Goal: Register for event/course

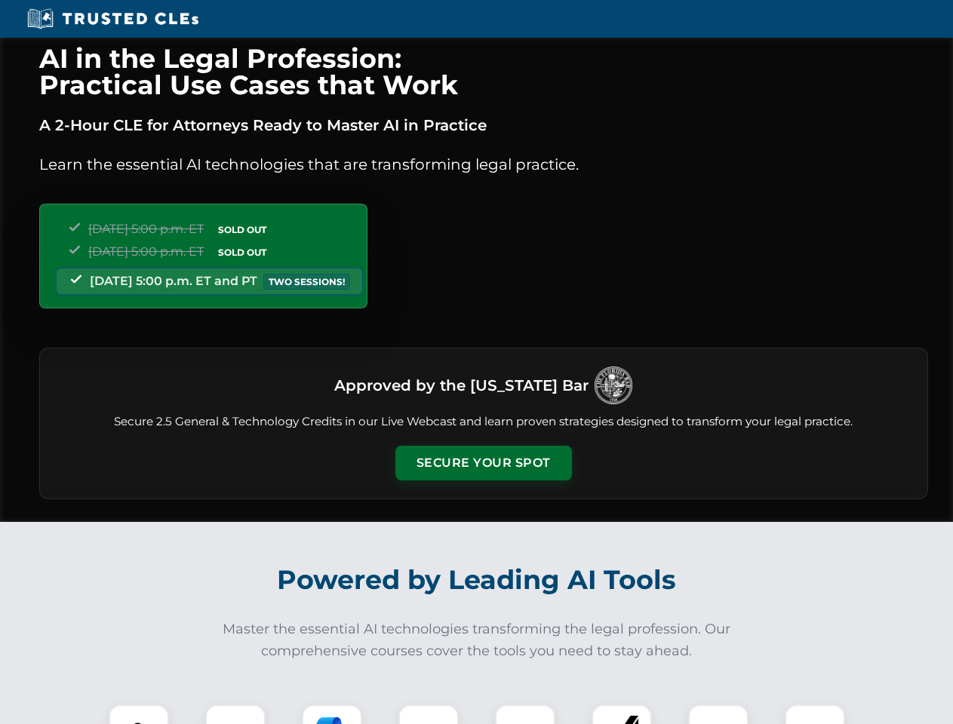
click at [483, 463] on button "Secure Your Spot" at bounding box center [483, 463] width 176 height 35
click at [139, 714] on img at bounding box center [139, 735] width 44 height 44
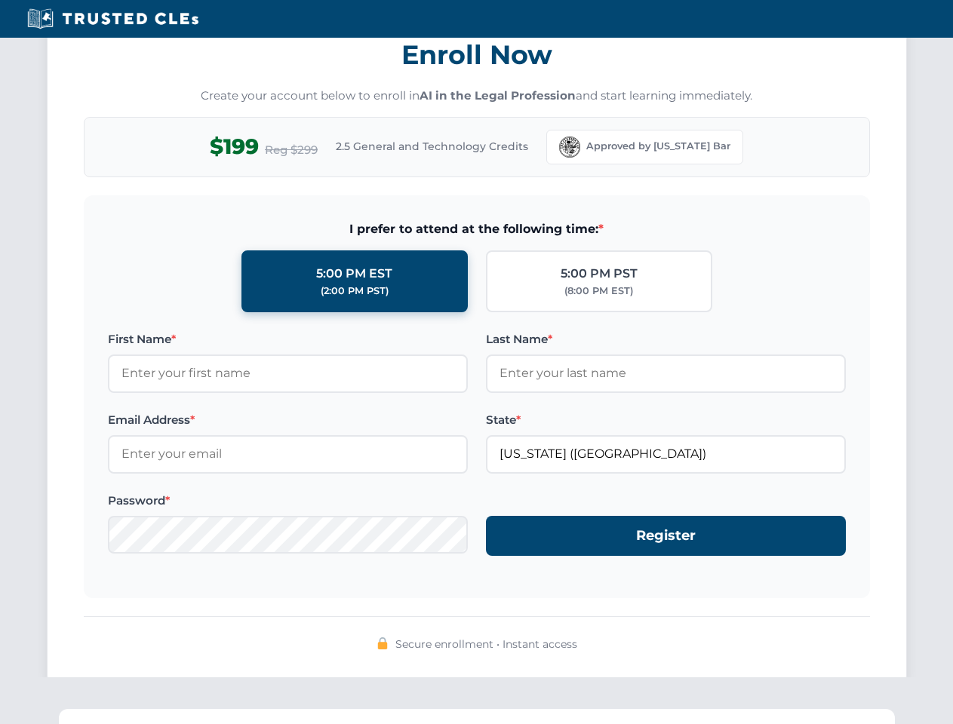
scroll to position [1480, 0]
